Goal: Navigation & Orientation: Find specific page/section

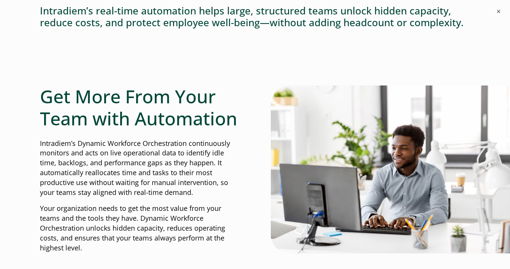
scroll to position [193, 0]
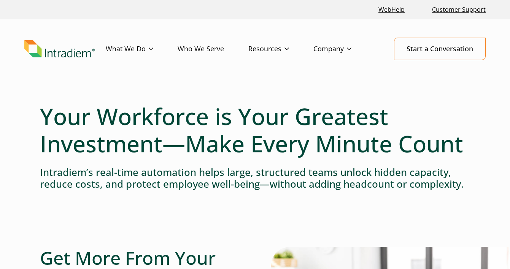
click at [193, 53] on link "Who We Serve" at bounding box center [213, 49] width 71 height 22
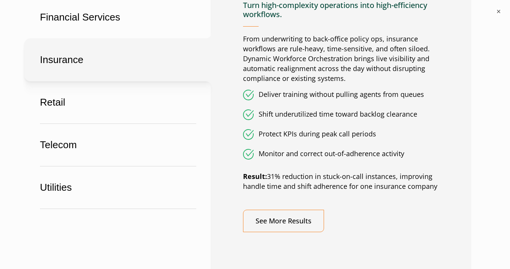
scroll to position [550, 0]
